Goal: Task Accomplishment & Management: Complete application form

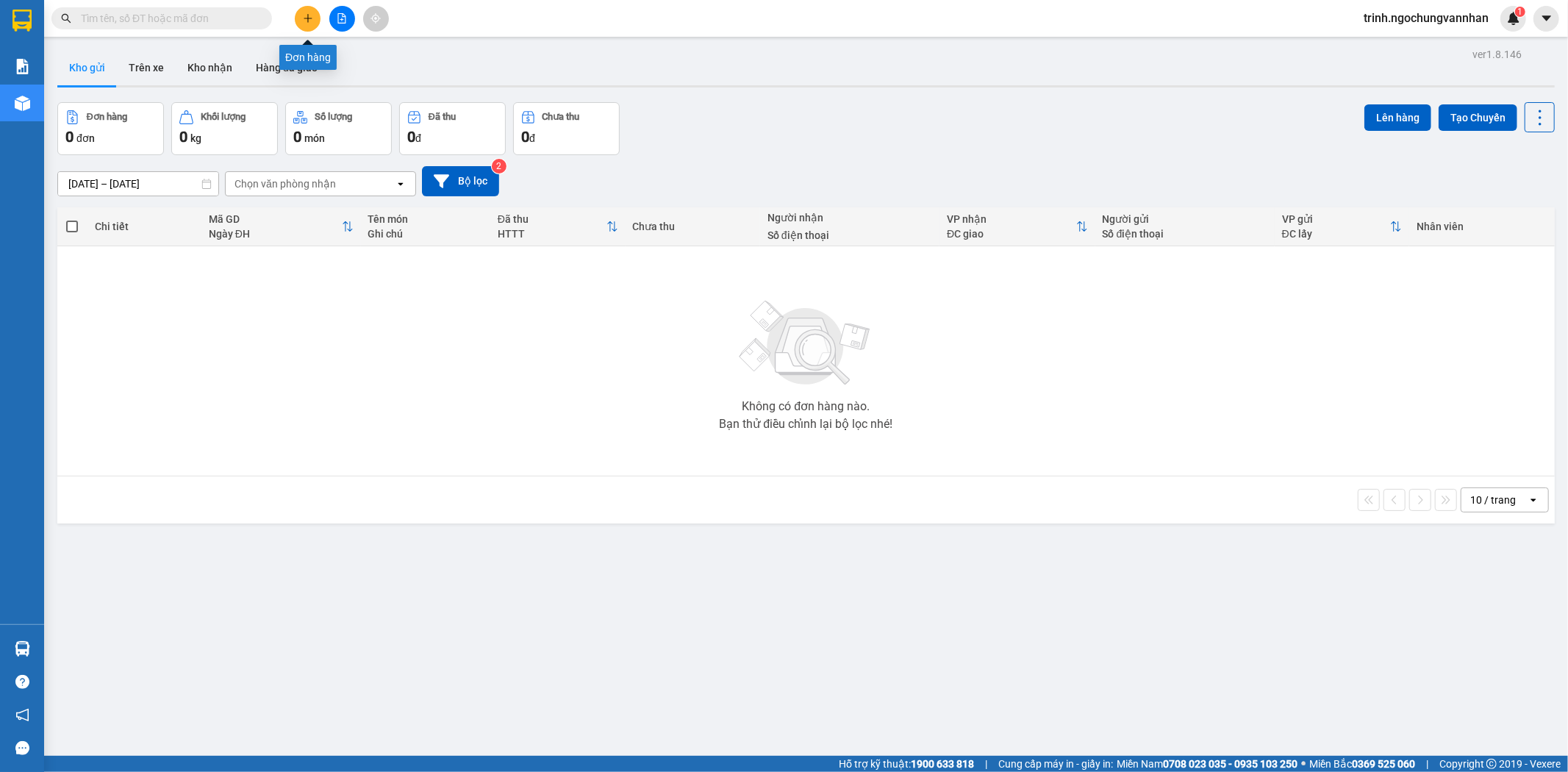
click at [305, 19] on icon "plus" at bounding box center [307, 17] width 10 height 10
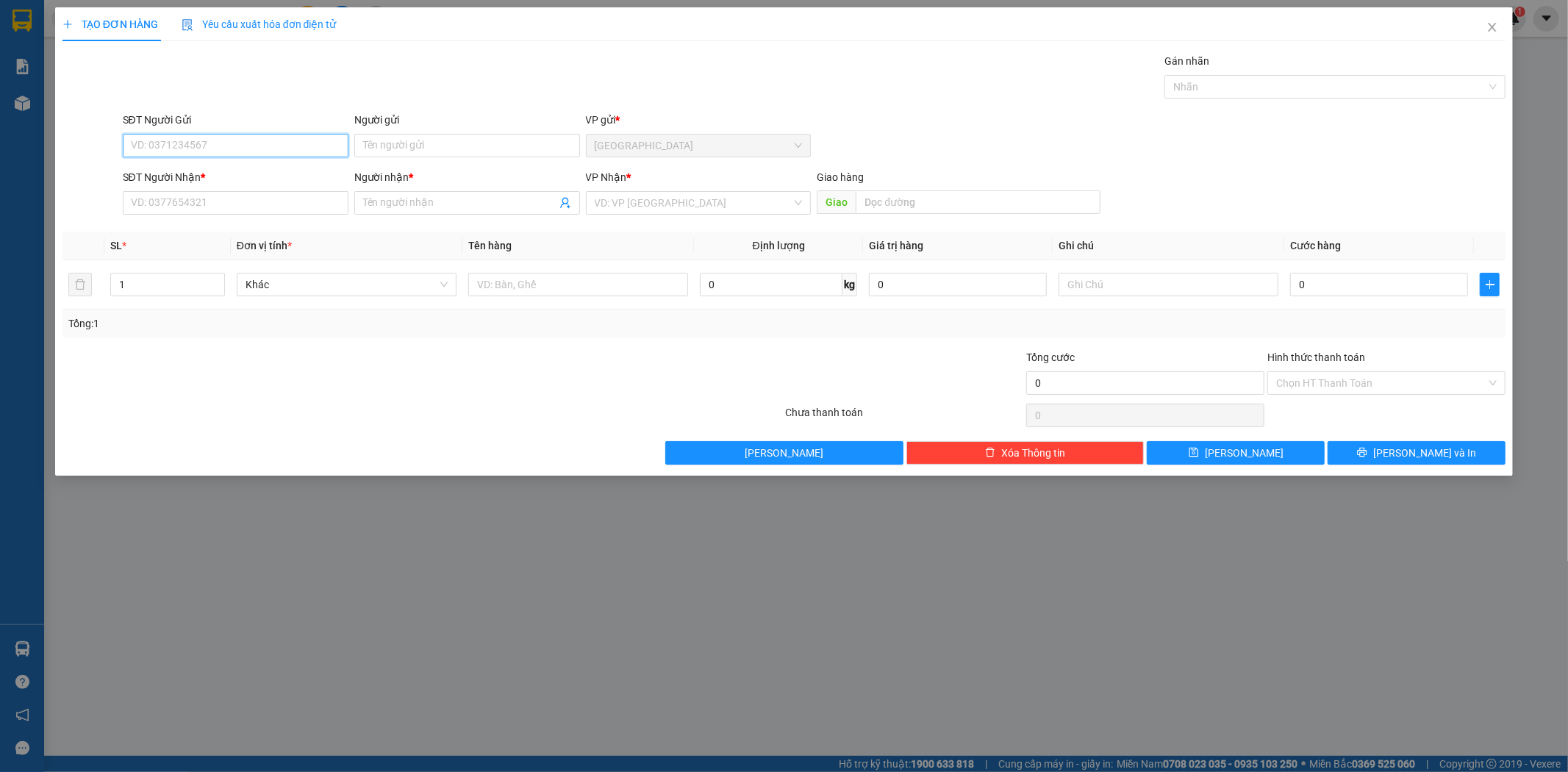
click at [262, 137] on input "SĐT Người Gửi" at bounding box center [235, 145] width 226 height 24
drag, startPoint x: 175, startPoint y: 285, endPoint x: 0, endPoint y: 320, distance: 178.5
click at [0, 321] on div "TẠO ĐƠN HÀNG Yêu cầu xuất hóa đơn điện tử Transit Pickup Surcharge Ids Transit …" at bounding box center [784, 386] width 1568 height 772
type input "5"
click at [155, 287] on input "number" at bounding box center [167, 284] width 113 height 22
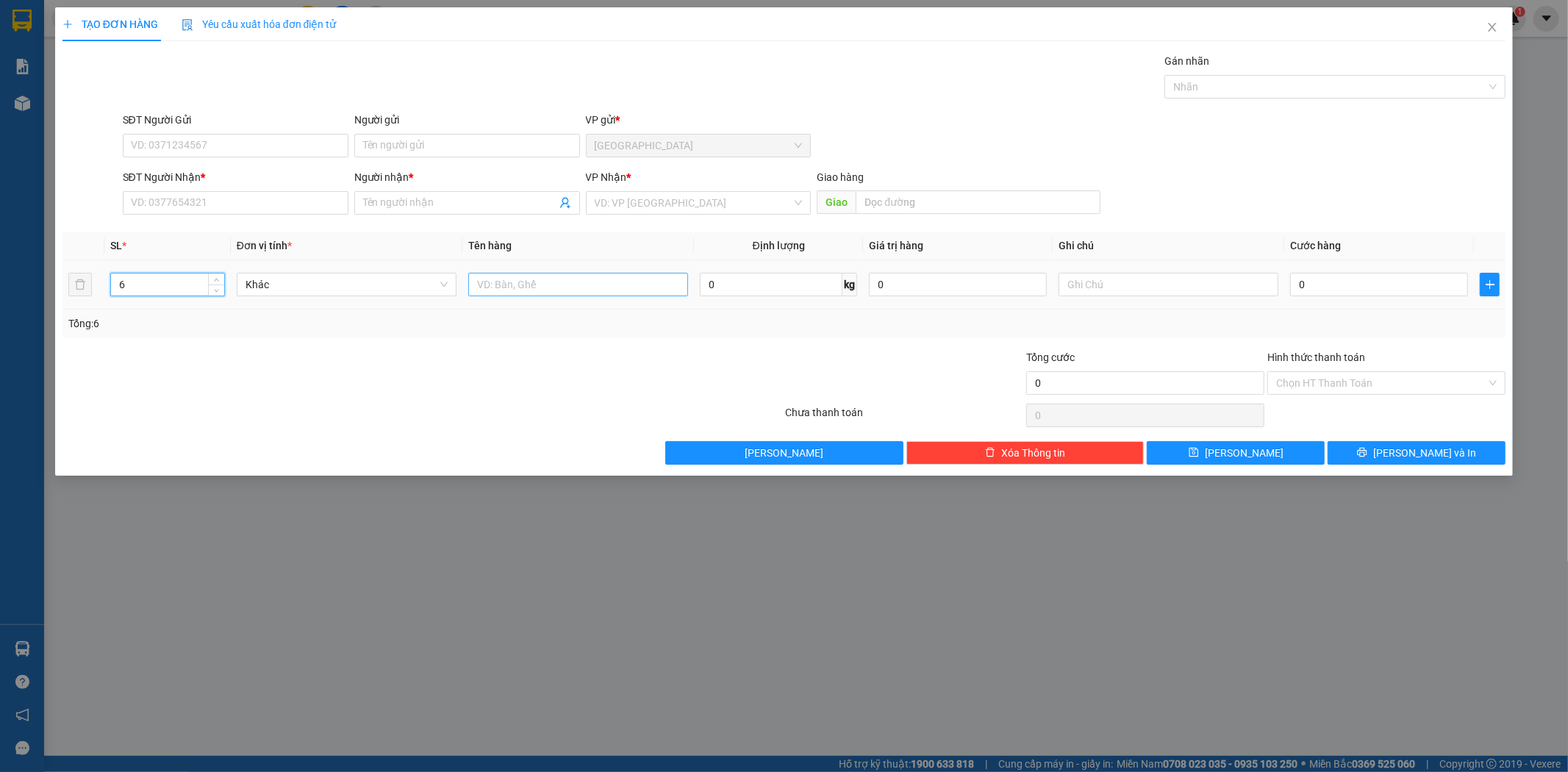
type input "6"
click at [503, 295] on input "text" at bounding box center [578, 284] width 219 height 24
type input "1 MÁY MAY + 5 BỊCH ĐEN"
click at [1314, 274] on input "0" at bounding box center [1379, 284] width 178 height 24
click at [288, 152] on input "SĐT Người Gửi" at bounding box center [235, 145] width 226 height 24
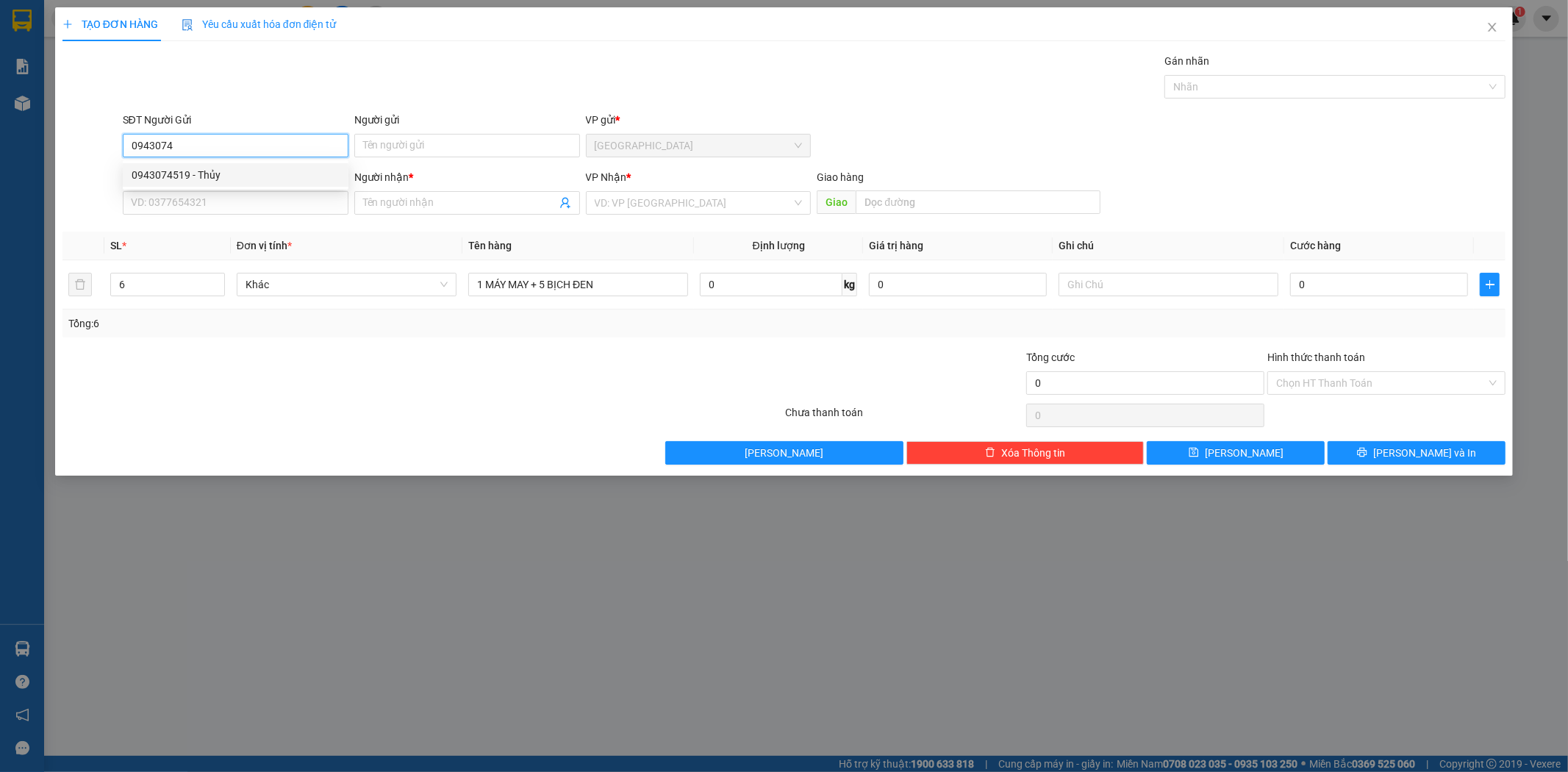
click at [310, 164] on div "0943074519 - Thủy" at bounding box center [235, 176] width 226 height 24
type input "0943074519"
type input "Thủy"
type input "0963777298"
type input "Dương"
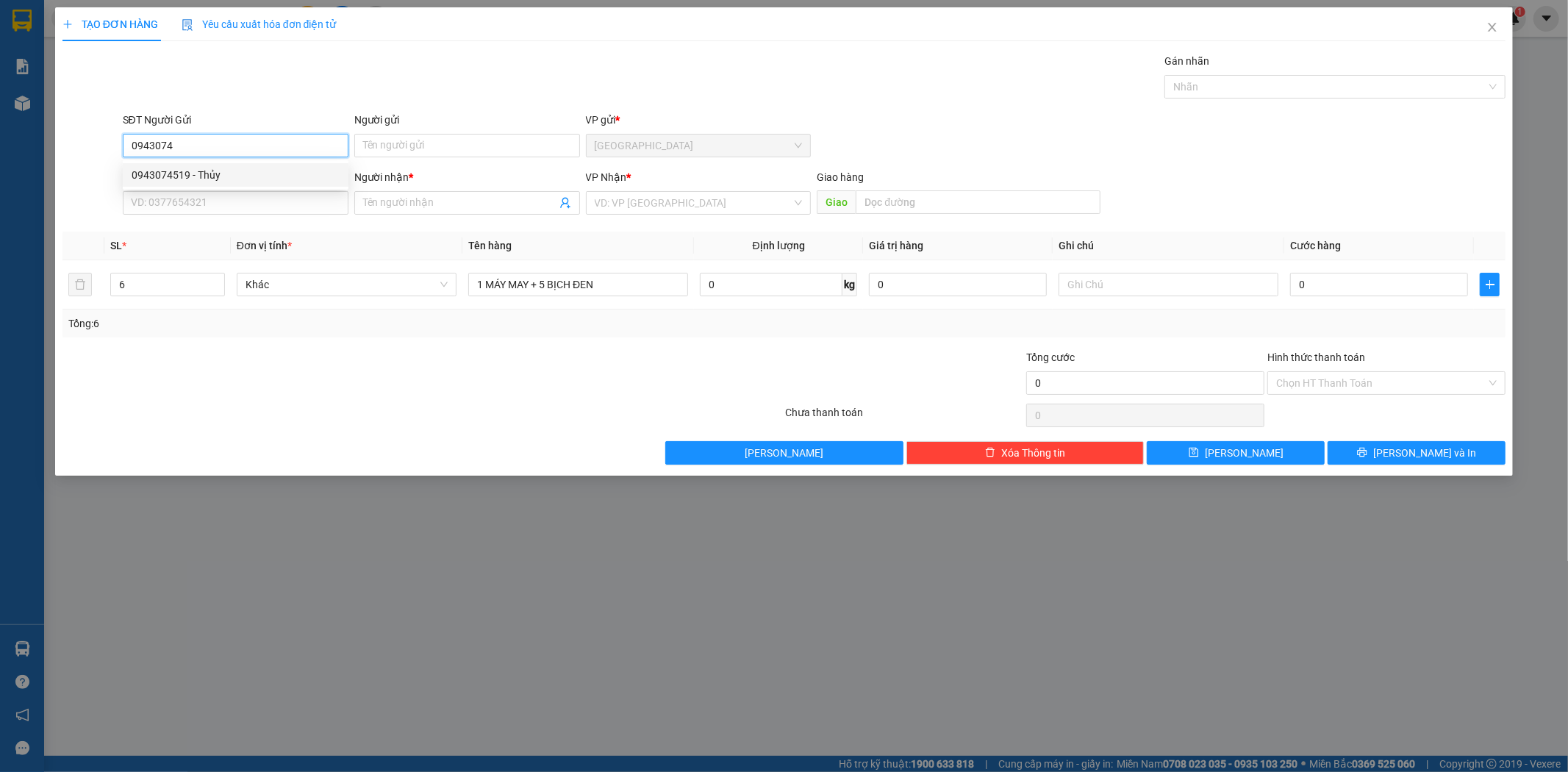
type input "[GEOGRAPHIC_DATA]"
type input "550.000"
type input "0943074519"
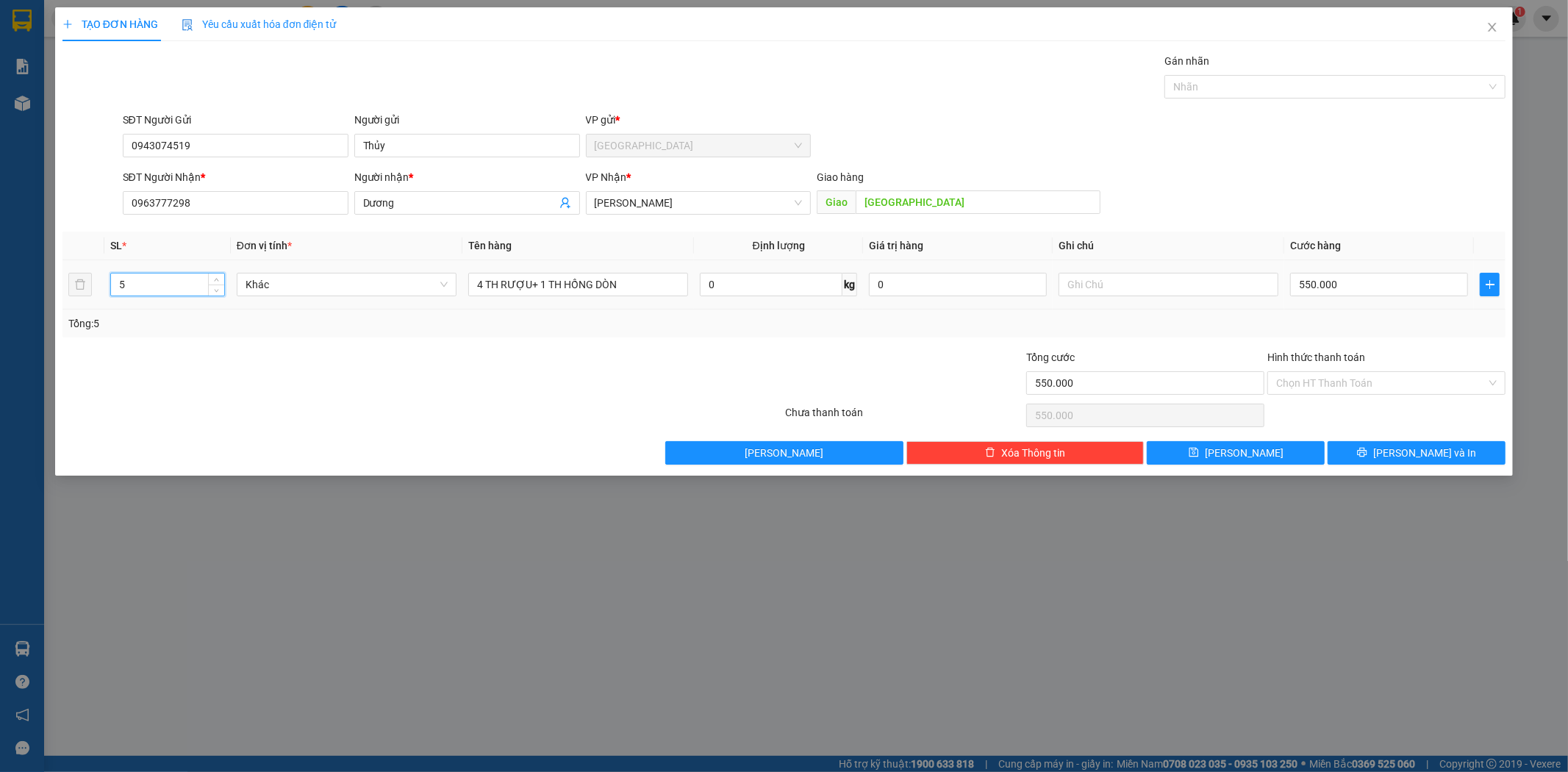
drag, startPoint x: 153, startPoint y: 284, endPoint x: 0, endPoint y: 283, distance: 153.0
click at [0, 283] on div "TẠO ĐƠN HÀNG Yêu cầu xuất hóa đơn điện tử Transit Pickup Surcharge Ids Transit …" at bounding box center [784, 386] width 1568 height 772
type input "6"
drag, startPoint x: 472, startPoint y: 284, endPoint x: 723, endPoint y: 289, distance: 251.0
click at [723, 289] on tr "6 Khác 4 TH RƯỢU+ 1 TH HỒNG DÒN 0 kg 0 550.000" at bounding box center [784, 285] width 1445 height 49
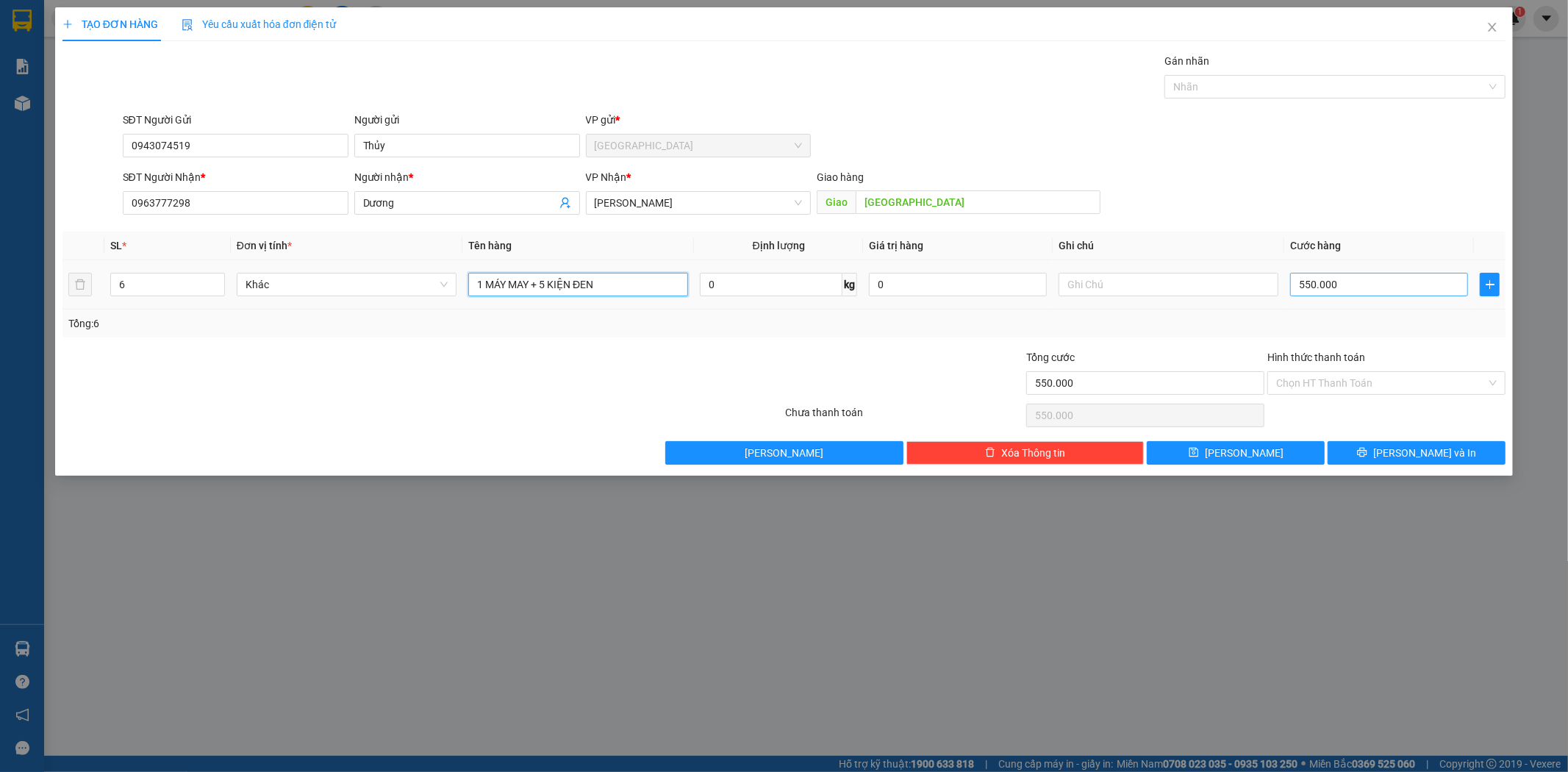
type input "1 MÁY MAY + 5 KIỆN ĐEN"
click at [1369, 285] on input "550.000" at bounding box center [1379, 284] width 178 height 24
type input "1"
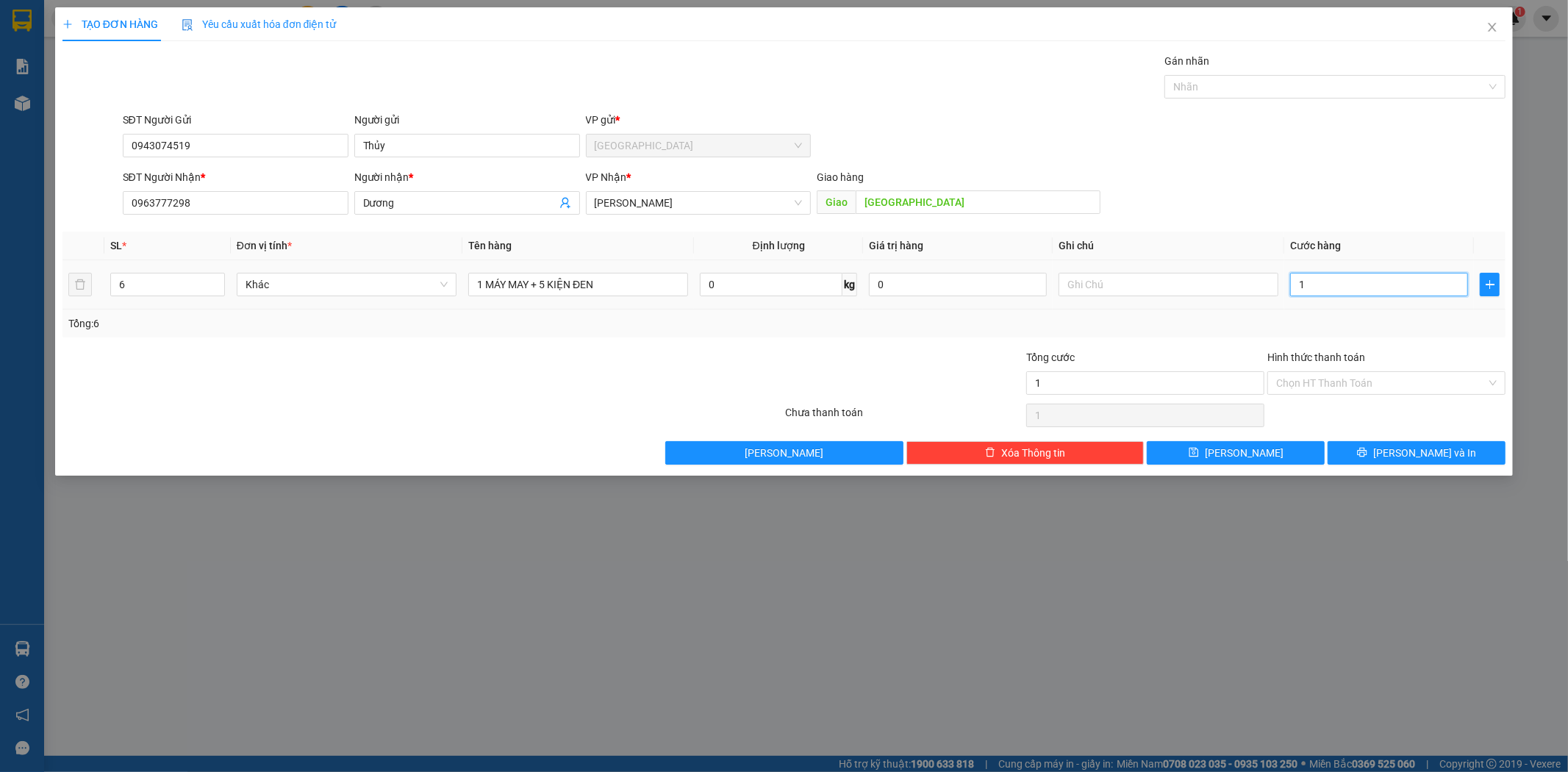
type input "13"
type input "130"
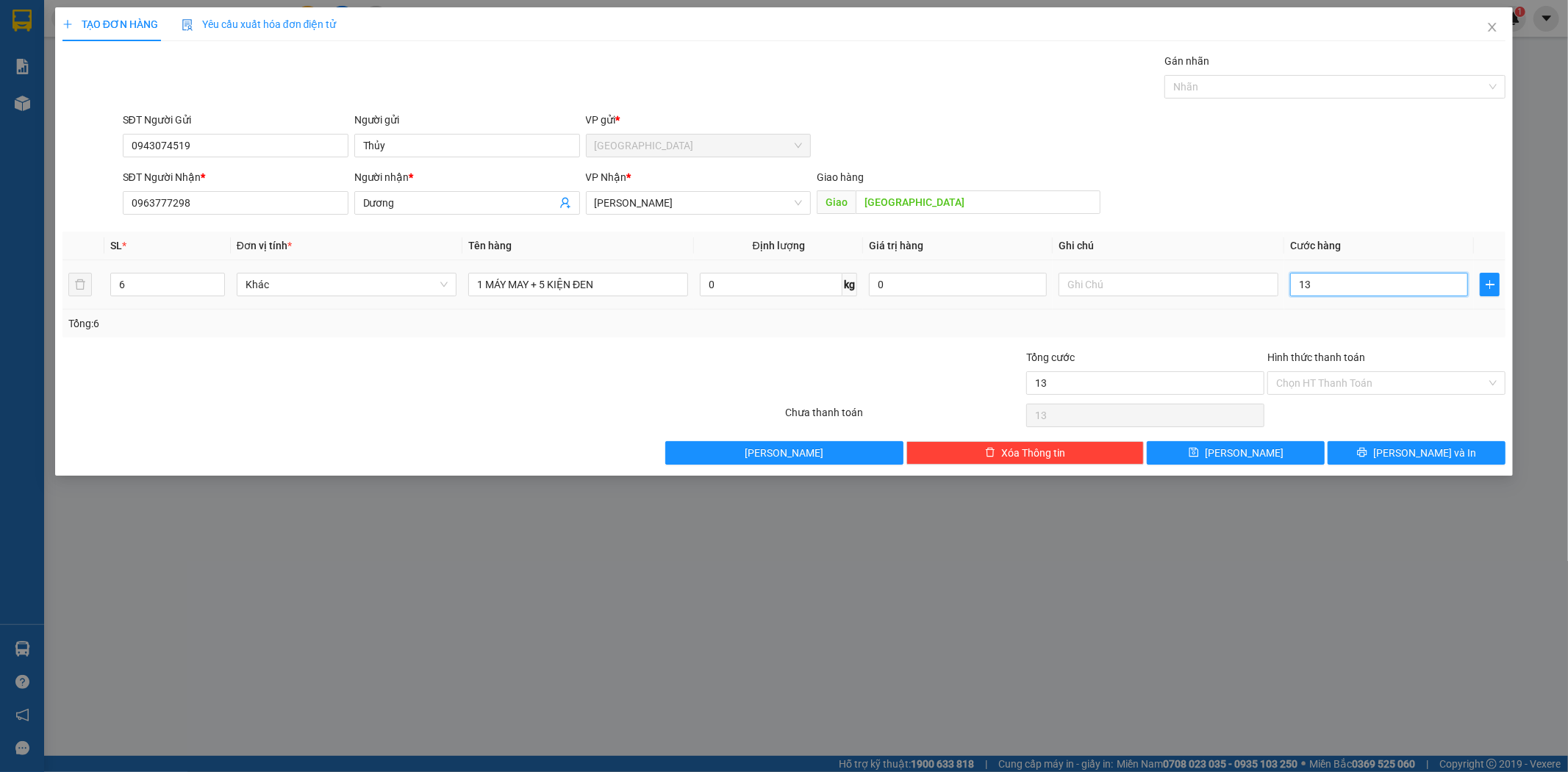
type input "130"
type input "1.300"
type input "13.000"
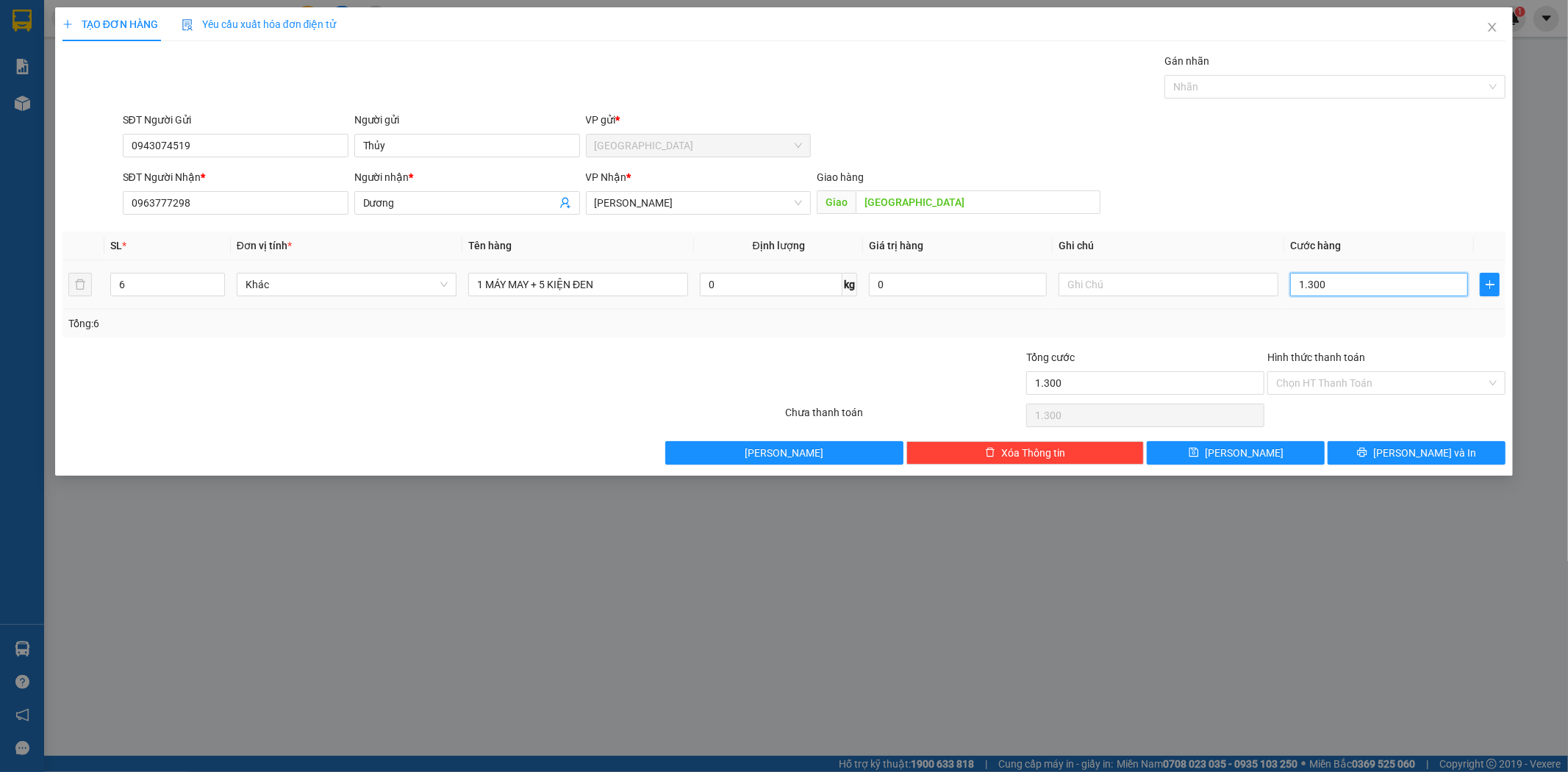
type input "13.000"
type input "130.000"
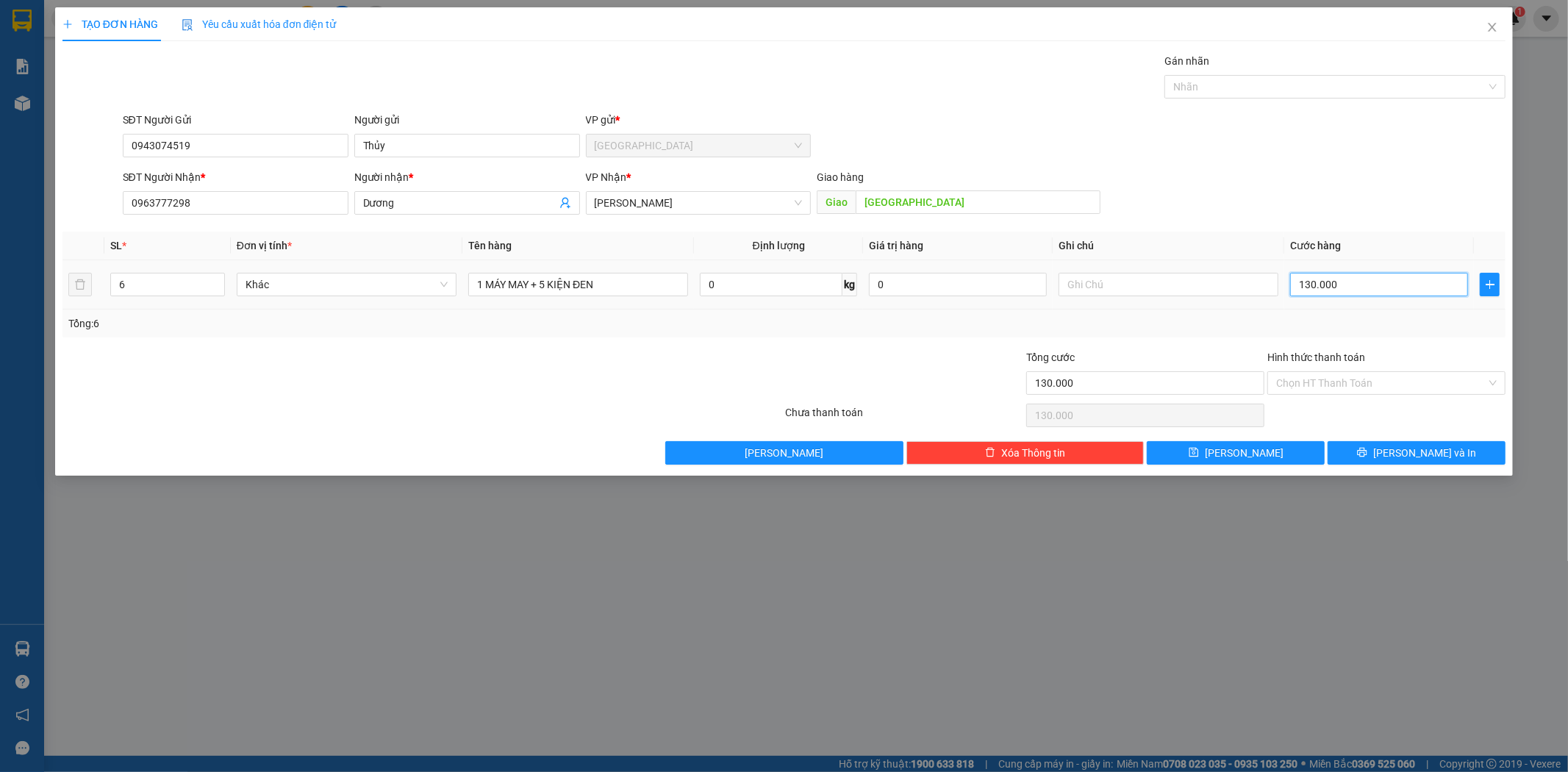
type input "1.300.000"
click at [1343, 394] on div "Chọn HT Thanh Toán" at bounding box center [1387, 383] width 239 height 24
type input "1.300.000"
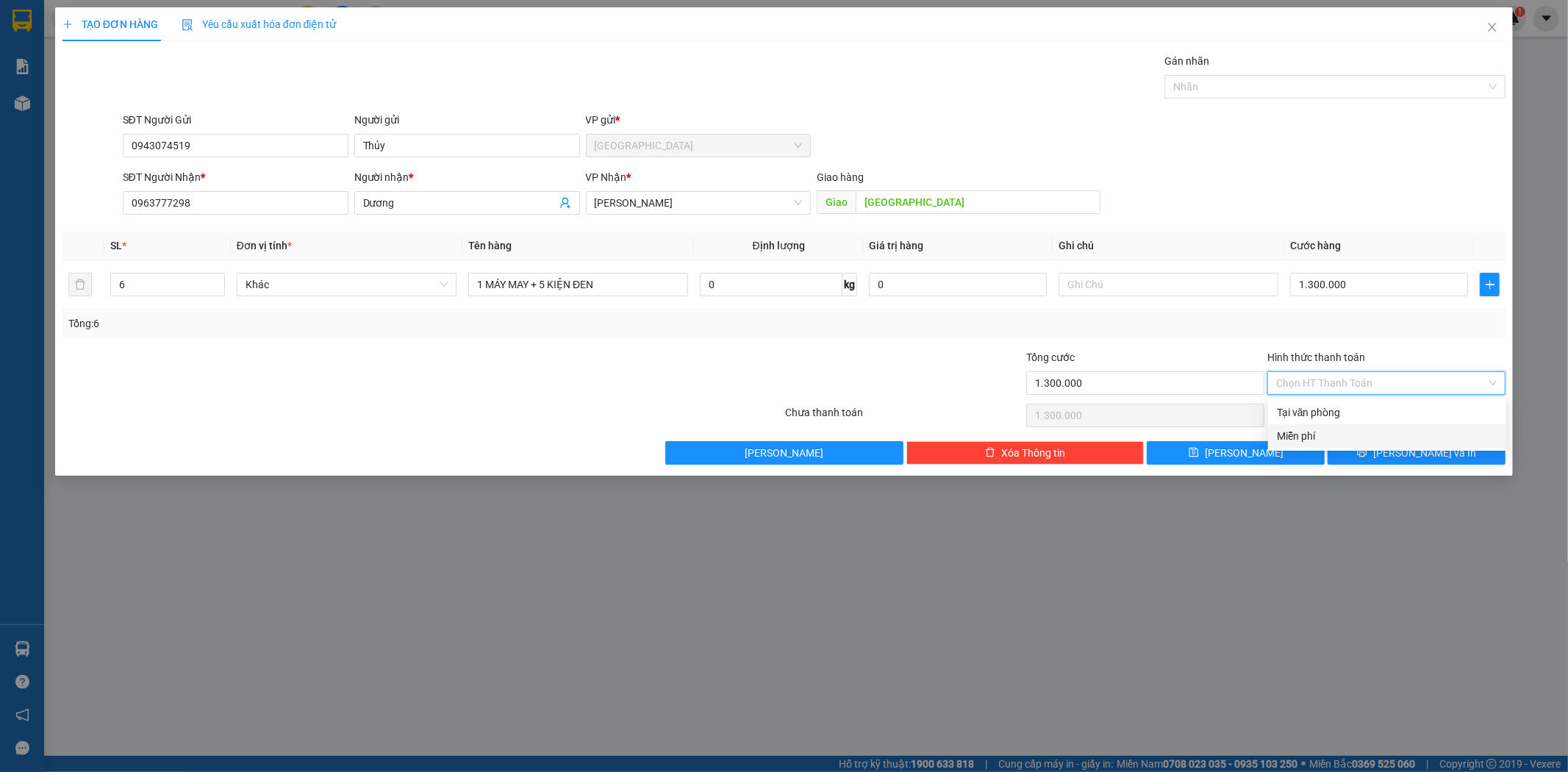
click at [1332, 425] on div "Miễn phí" at bounding box center [1387, 436] width 239 height 24
type input "0"
click at [1339, 384] on span "Miễn phí" at bounding box center [1386, 383] width 220 height 22
click at [1334, 407] on div "Tại văn phòng" at bounding box center [1387, 413] width 220 height 16
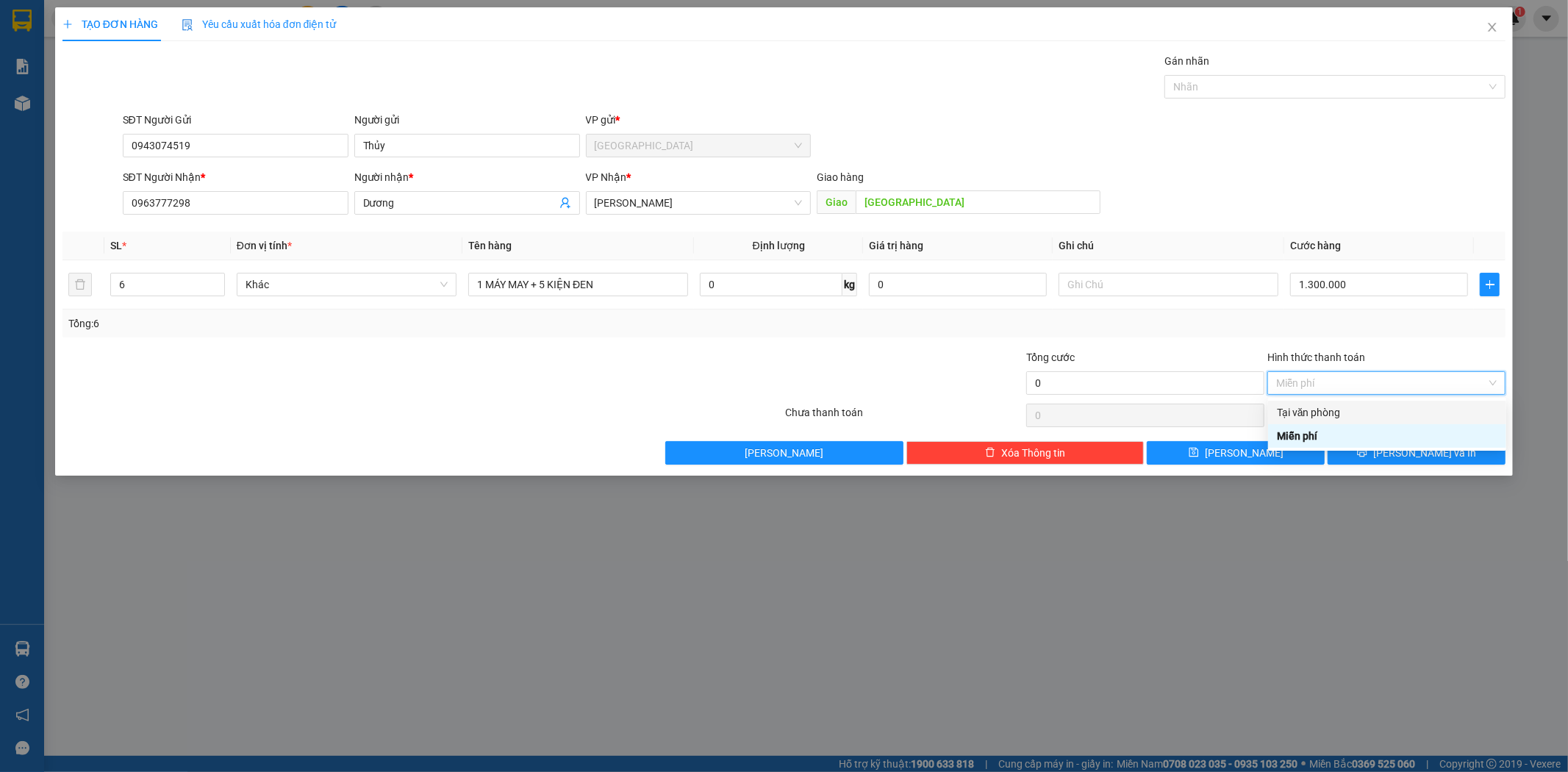
type input "1.300.000"
click at [1375, 452] on button "[PERSON_NAME] và In" at bounding box center [1416, 454] width 178 height 24
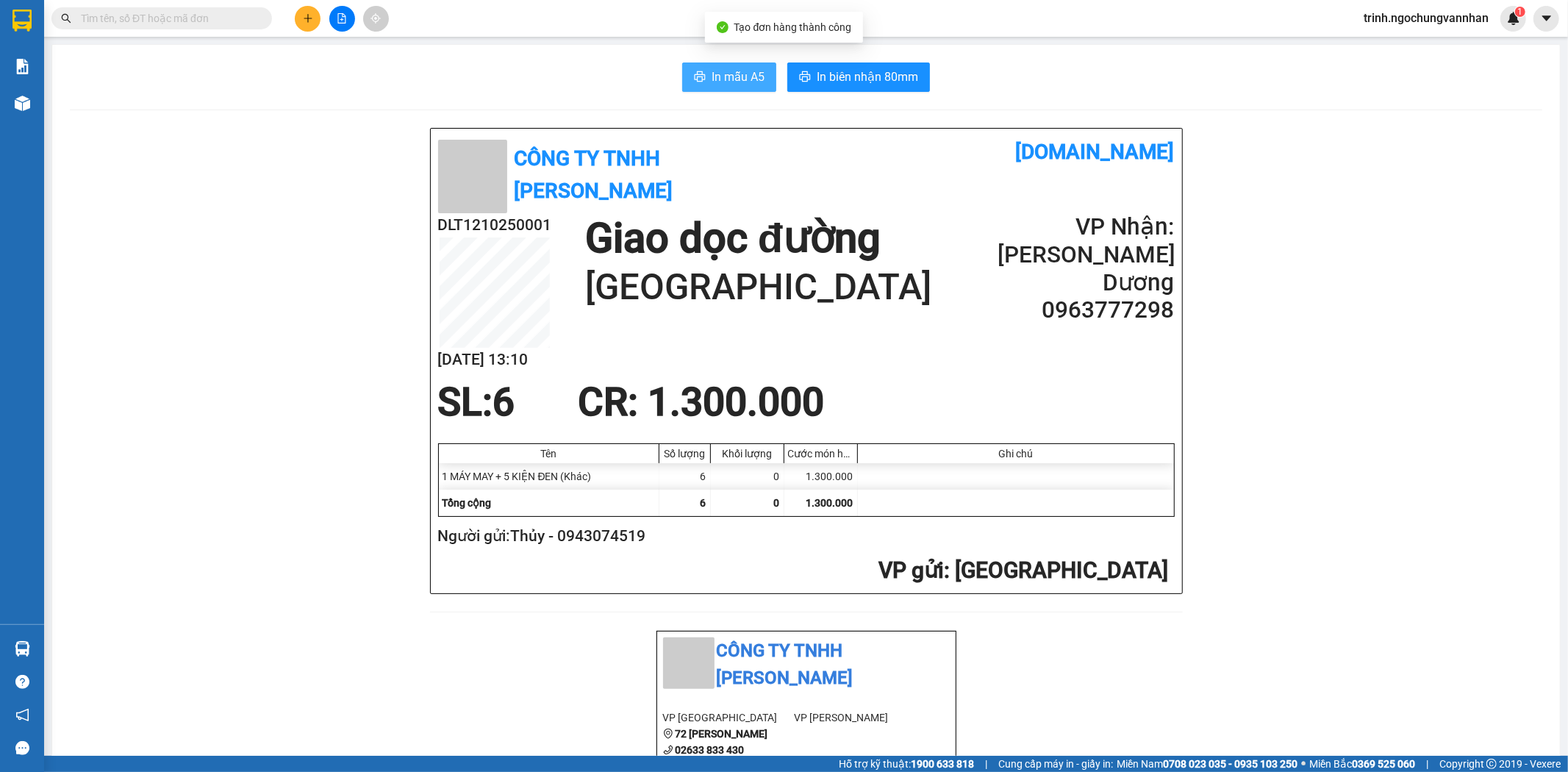
click at [736, 86] on button "In mẫu A5" at bounding box center [729, 77] width 94 height 29
